Goal: Information Seeking & Learning: Learn about a topic

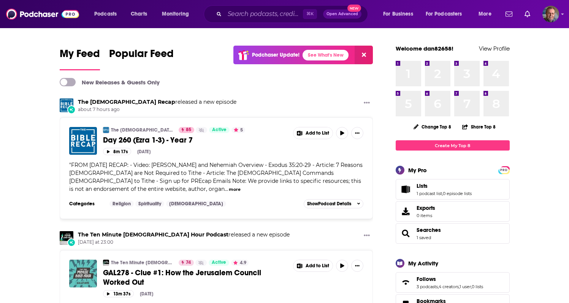
click at [80, 269] on img "GAL278 - Clue #1: How the Jerusalem Council Worked Out" at bounding box center [83, 273] width 28 height 28
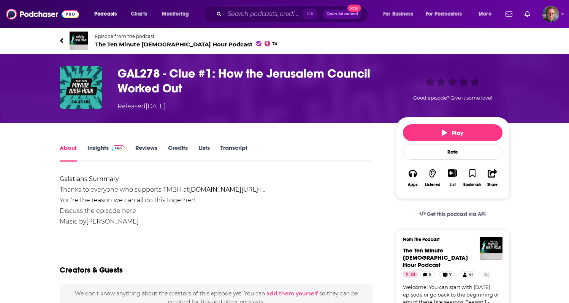
click at [139, 42] on span "The Ten Minute [DEMOGRAPHIC_DATA] Hour Podcast 74" at bounding box center [186, 44] width 183 height 7
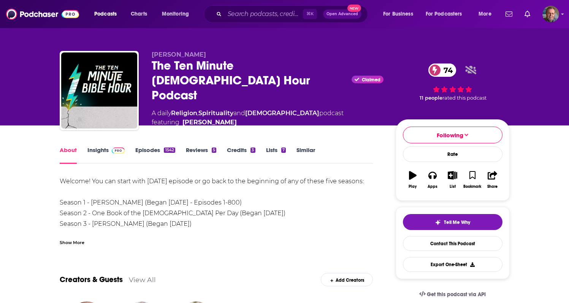
click at [113, 148] on img at bounding box center [118, 150] width 13 height 6
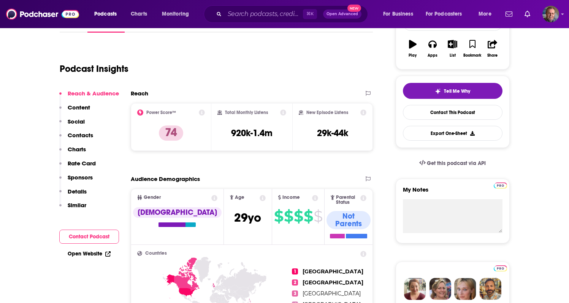
scroll to position [137, 0]
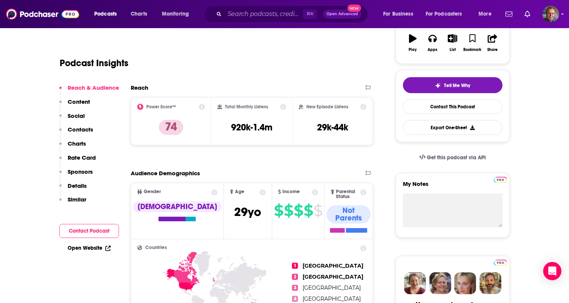
click at [203, 104] on icon at bounding box center [202, 107] width 6 height 6
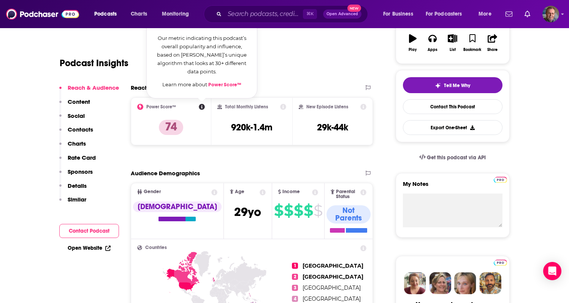
click at [188, 127] on div "Power Score™ Power Score Our metric indicating this podcast’s overall popularit…" at bounding box center [171, 121] width 68 height 35
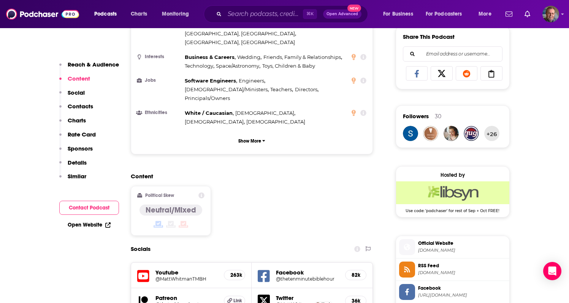
scroll to position [486, 0]
